Goal: Task Accomplishment & Management: Use online tool/utility

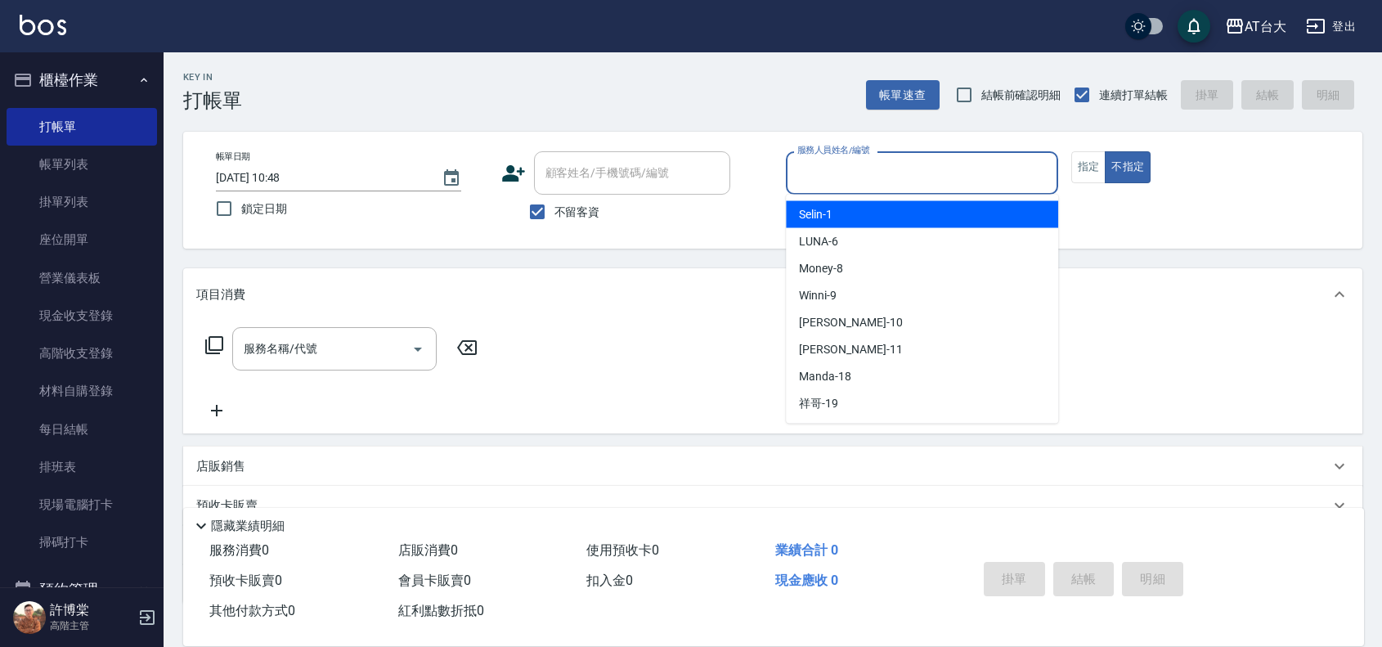
click at [946, 185] on input "服務人員姓名/編號" at bounding box center [922, 173] width 258 height 29
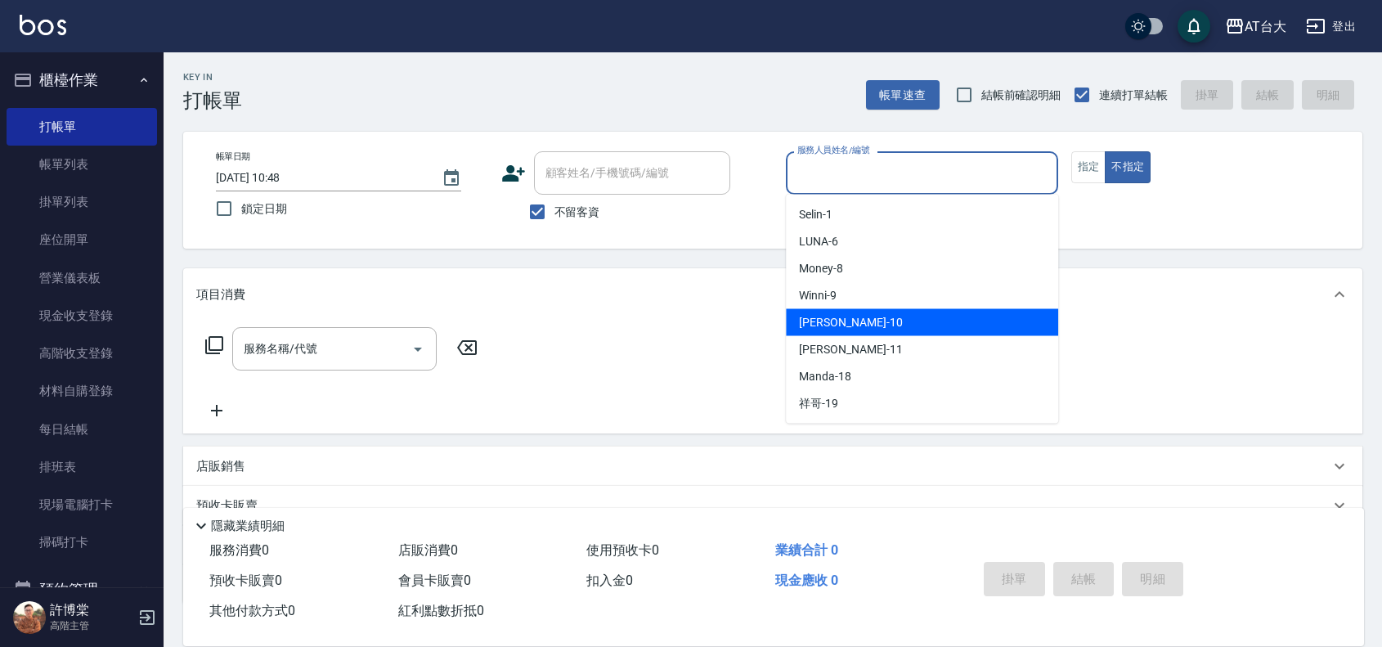
click at [888, 332] on div "JOJO -10" at bounding box center [922, 322] width 272 height 27
type input "JOJO-10"
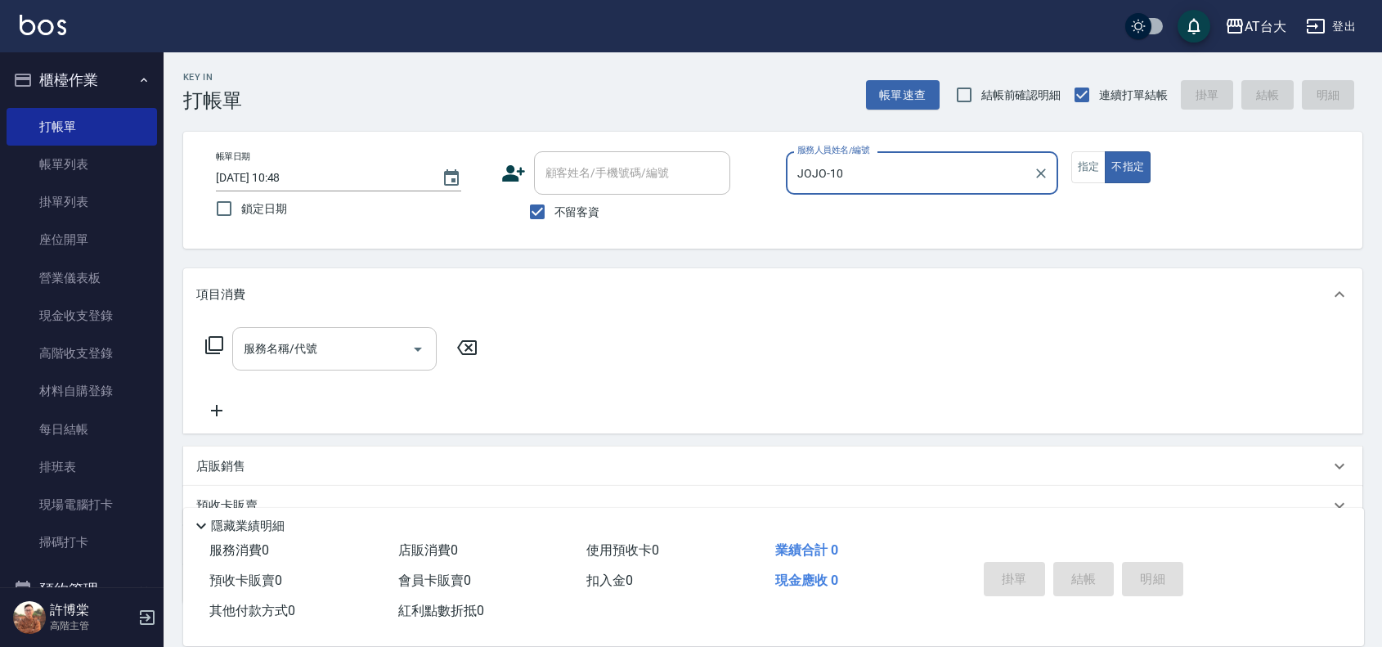
click at [320, 358] on input "服務名稱/代號" at bounding box center [322, 348] width 165 height 29
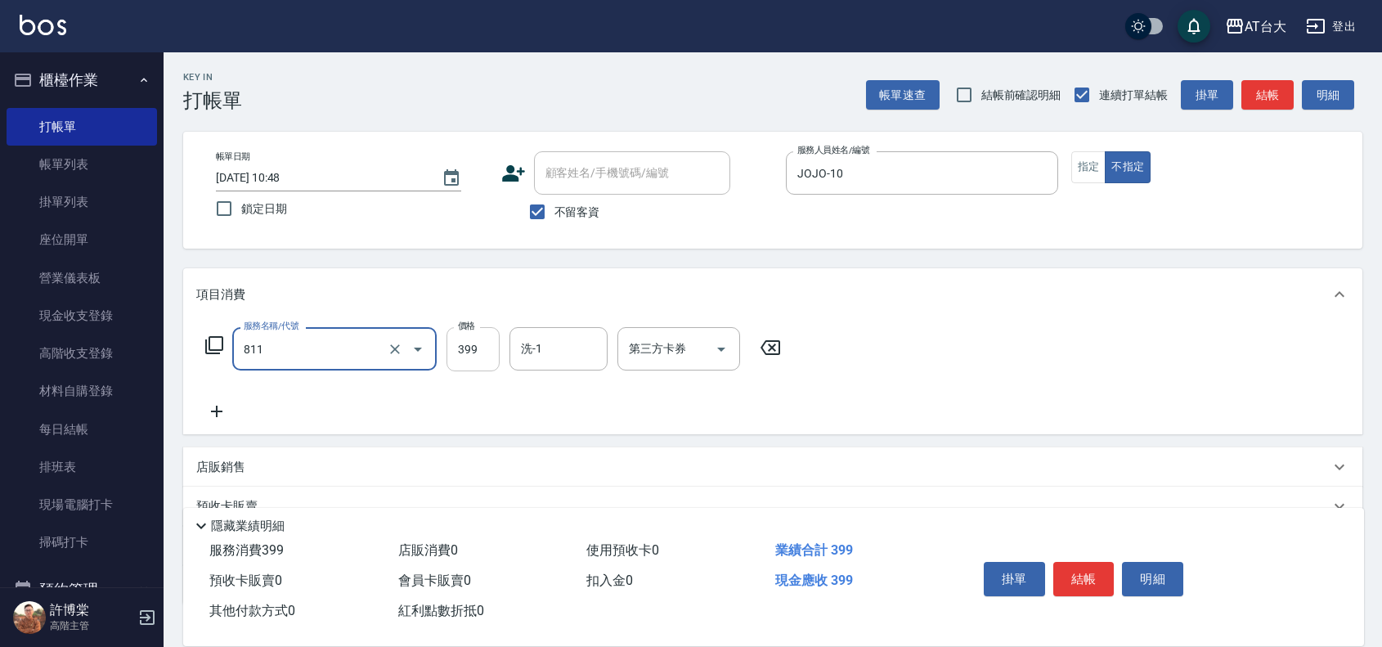
type input "洗+剪(811)"
click at [466, 344] on input "399" at bounding box center [473, 349] width 53 height 44
type input "450"
click at [1084, 562] on button "結帳" at bounding box center [1083, 579] width 61 height 34
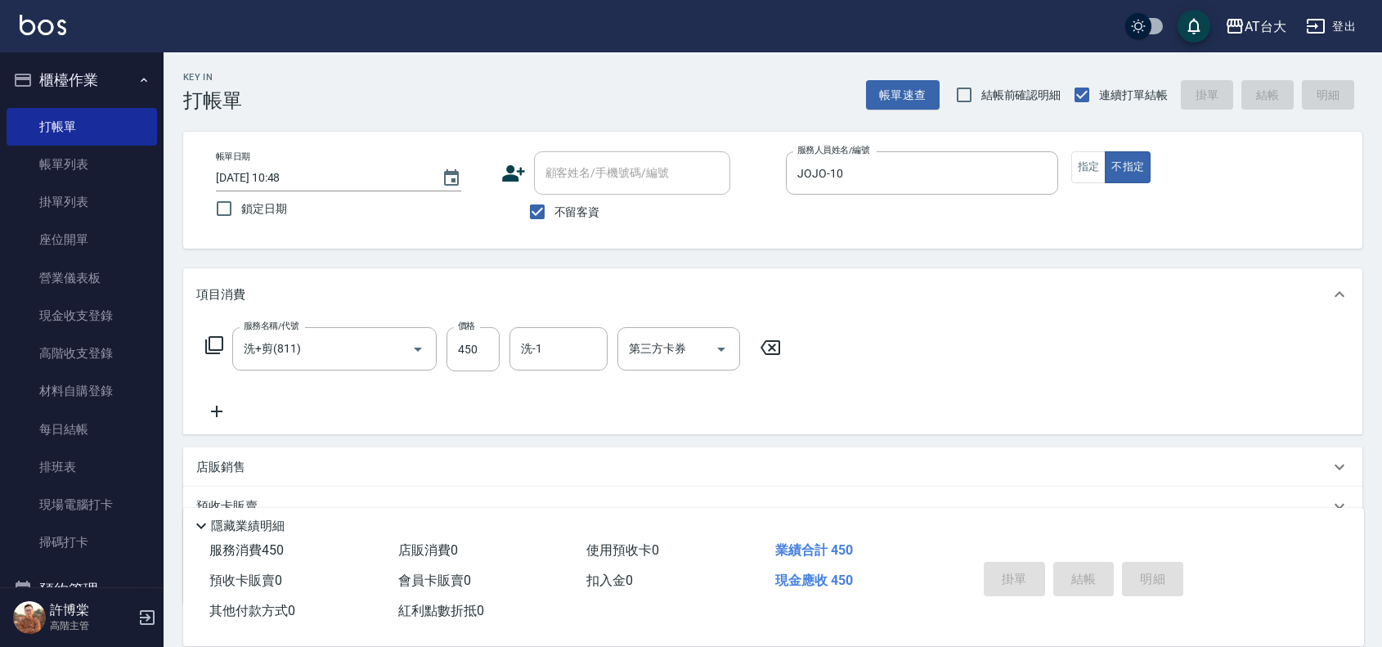
type input "[DATE] 12:03"
